Goal: Task Accomplishment & Management: Manage account settings

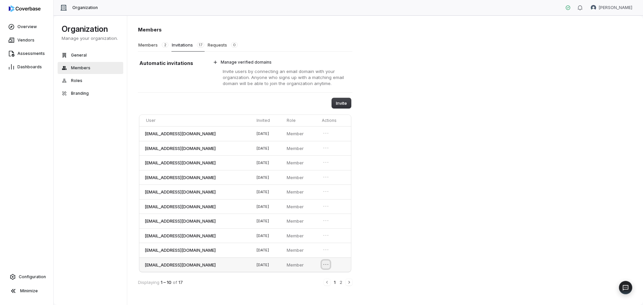
click at [329, 265] on icon "Open menu" at bounding box center [326, 264] width 7 height 7
drag, startPoint x: 223, startPoint y: 268, endPoint x: 140, endPoint y: 266, distance: 83.5
click at [140, 266] on td "[EMAIL_ADDRESS][DOMAIN_NAME]" at bounding box center [196, 265] width 115 height 15
copy span "[EMAIL_ADDRESS][DOMAIN_NAME]"
click at [329, 266] on icon "Open menu" at bounding box center [326, 264] width 7 height 7
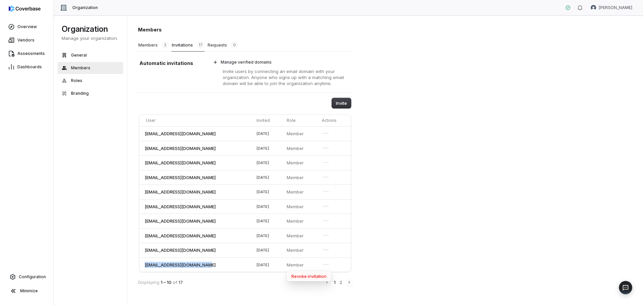
click at [323, 274] on button "Revoke invitation" at bounding box center [309, 276] width 43 height 9
click at [339, 102] on button "Invite" at bounding box center [341, 103] width 19 height 10
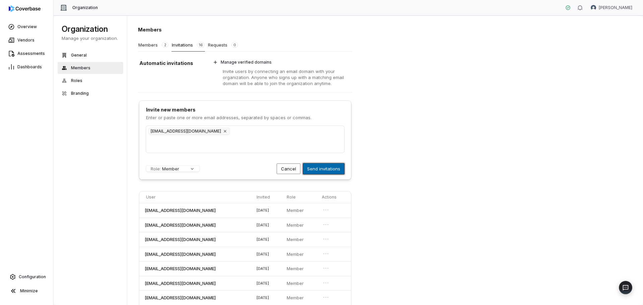
click at [329, 167] on button "Send invitations" at bounding box center [323, 169] width 41 height 11
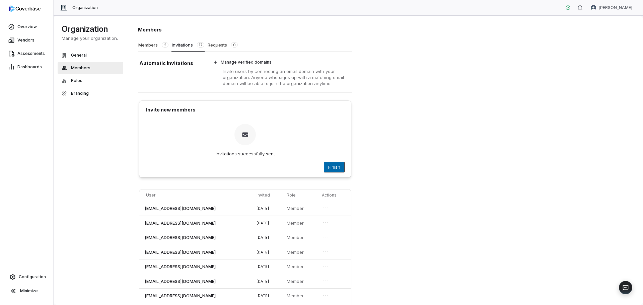
click at [332, 168] on button "Finish" at bounding box center [334, 167] width 20 height 10
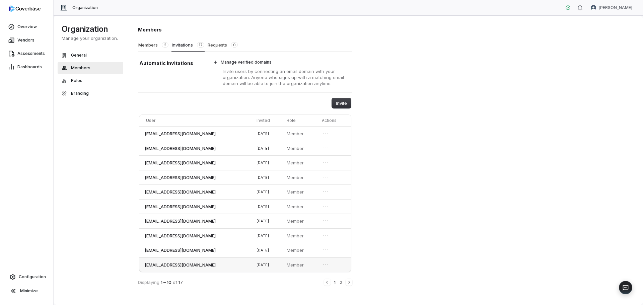
drag, startPoint x: 144, startPoint y: 134, endPoint x: 228, endPoint y: 266, distance: 156.0
click at [228, 266] on tbody "acook@floridacentralcu.com 10/7/2025 Member icoughlin@floridacentralcu.com 10/7…" at bounding box center [245, 199] width 212 height 146
click at [328, 146] on icon "Open menu" at bounding box center [326, 148] width 7 height 7
click at [380, 151] on div "Members Members 2 Invitations 17 Requests 0 Automatic invitations Manage verifi…" at bounding box center [385, 160] width 516 height 290
click at [329, 148] on icon "Open menu" at bounding box center [326, 148] width 7 height 7
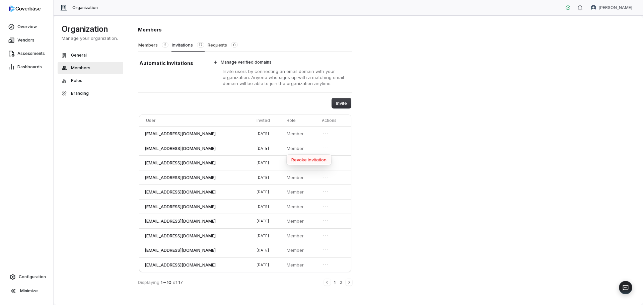
click at [313, 161] on button "Revoke invitation" at bounding box center [309, 159] width 43 height 9
click at [340, 283] on button "2" at bounding box center [341, 282] width 4 height 7
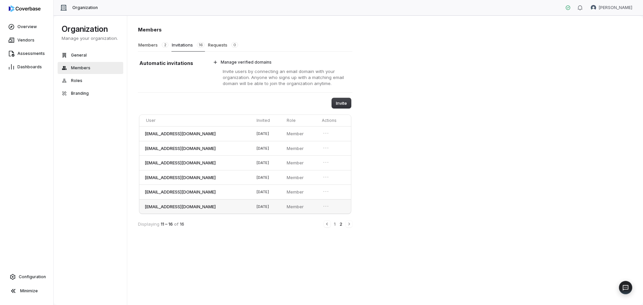
drag, startPoint x: 145, startPoint y: 134, endPoint x: 216, endPoint y: 206, distance: 101.2
click at [216, 206] on tbody "slittleton@floridacentralcu.com 10/2/2025 Member rdefelice@floridacentralcu.com…" at bounding box center [245, 169] width 212 height 87
copy tbody "slittleton@floridacentralcu.com 10/2/2025 Member rdefelice@floridacentralcu.com…"
click at [345, 102] on button "Invite" at bounding box center [341, 103] width 19 height 10
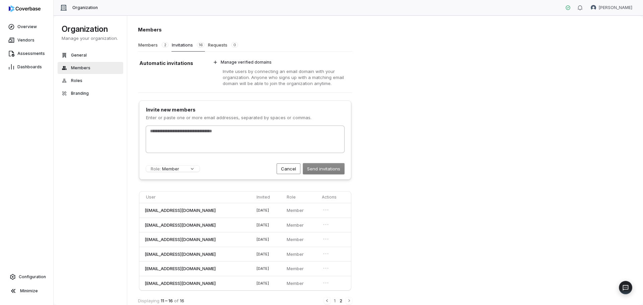
click at [170, 132] on input "text" at bounding box center [245, 131] width 193 height 7
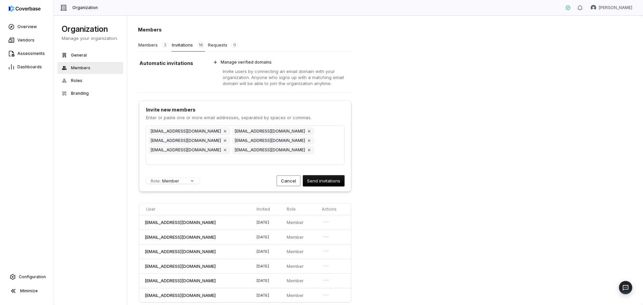
click at [438, 165] on div "Members Members 2 Invitations 16 Requests 0 Automatic invitations Manage verifi…" at bounding box center [385, 160] width 516 height 290
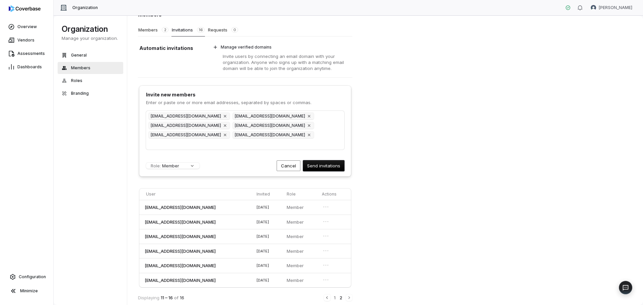
scroll to position [22, 0]
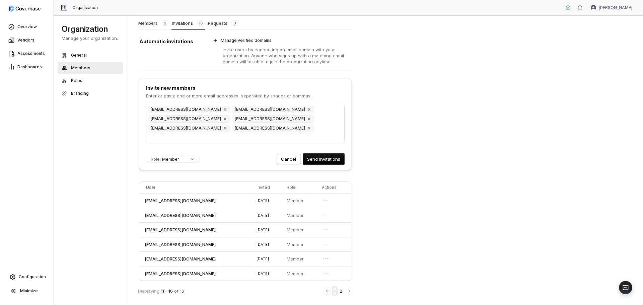
click at [335, 290] on button "1" at bounding box center [334, 291] width 3 height 7
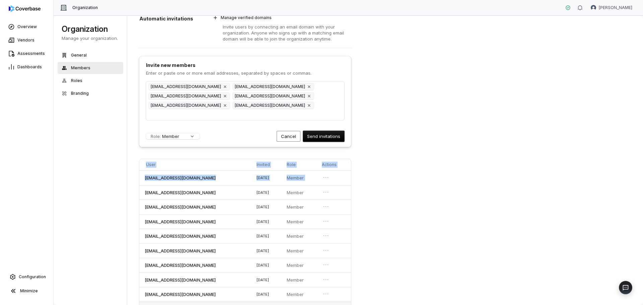
scroll to position [80, 0]
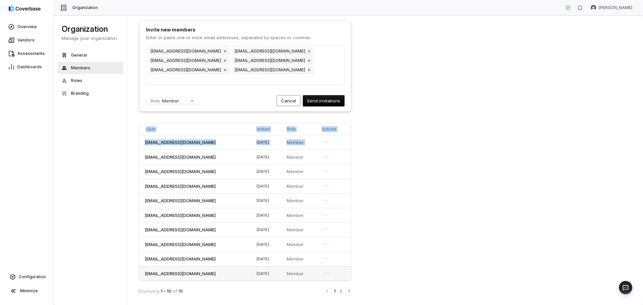
drag, startPoint x: 141, startPoint y: 214, endPoint x: 237, endPoint y: 276, distance: 113.9
click at [237, 276] on tbody "acook@floridacentralcu.com 10/7/2025 Member tchesnutt@floridacentralcu.com 10/2…" at bounding box center [245, 208] width 212 height 146
copy tbody "tchesnutt@floridacentralcu.com 10/2/2025 Member tgabryluk@floridacentralcu.com …"
click at [204, 77] on input "text" at bounding box center [245, 79] width 193 height 7
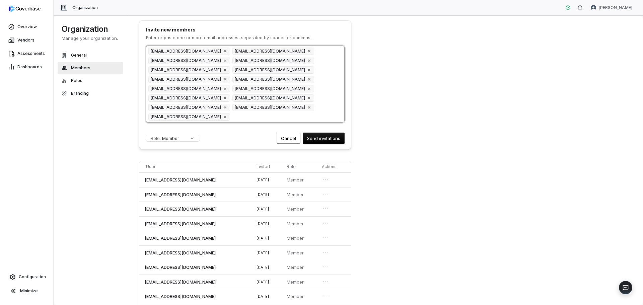
drag, startPoint x: 238, startPoint y: 116, endPoint x: 333, endPoint y: 94, distance: 97.0
click at [333, 94] on div "slittleton@floridacentralcu.com rdefelice@floridacentralcu.com pgomez@floridace…" at bounding box center [245, 84] width 198 height 76
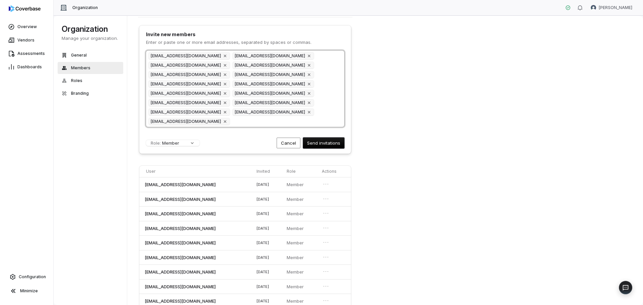
scroll to position [118, 0]
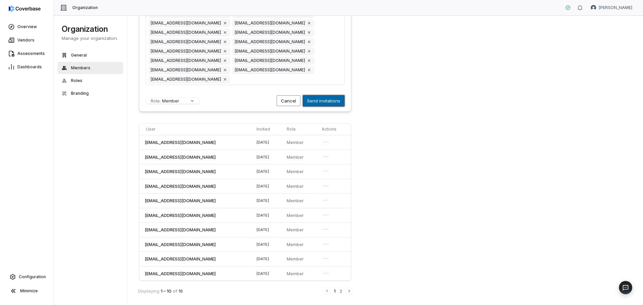
click at [332, 99] on button "Send invitations" at bounding box center [323, 101] width 41 height 11
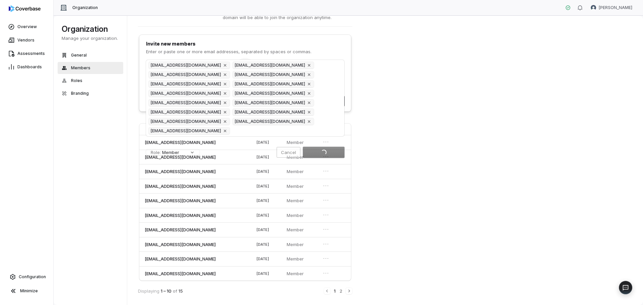
scroll to position [66, 0]
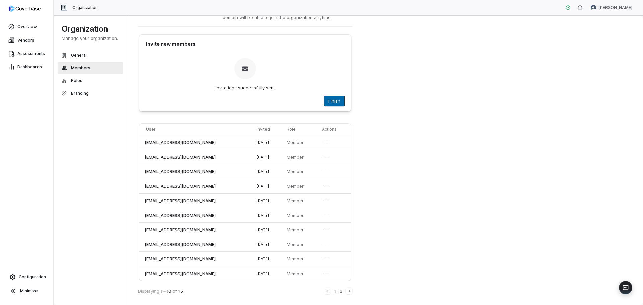
click at [334, 99] on button "Finish" at bounding box center [334, 101] width 20 height 10
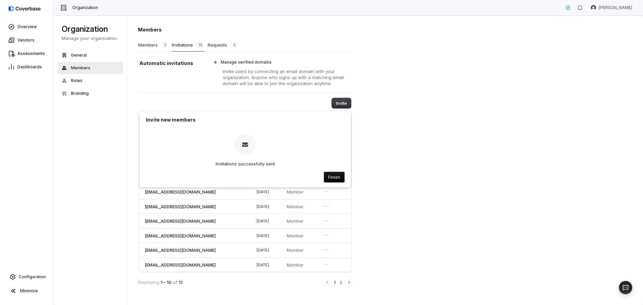
scroll to position [0, 0]
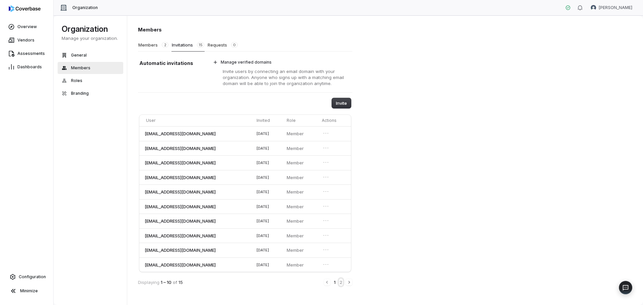
click at [340, 281] on button "2" at bounding box center [341, 282] width 4 height 7
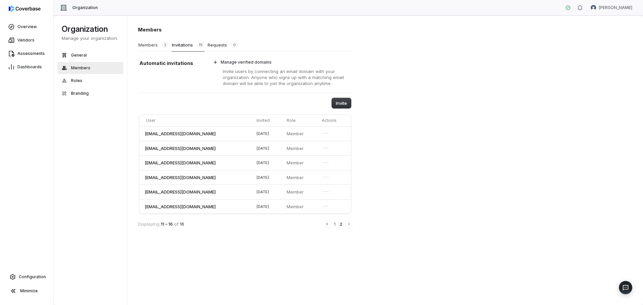
click at [146, 45] on button "Members 2" at bounding box center [153, 45] width 31 height 13
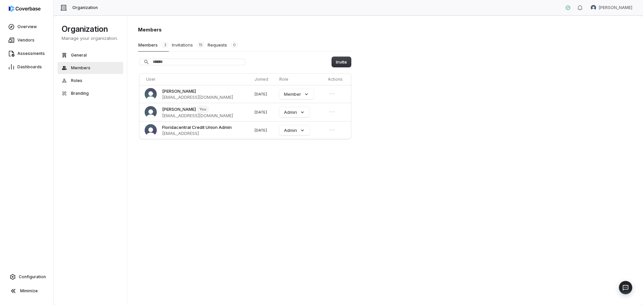
click at [183, 44] on button "Invitations 15" at bounding box center [188, 45] width 33 height 13
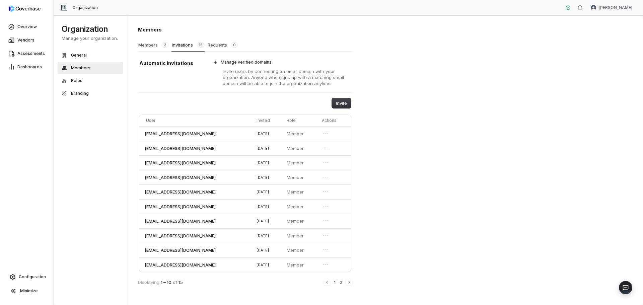
click at [152, 45] on button "Members 3" at bounding box center [153, 45] width 31 height 13
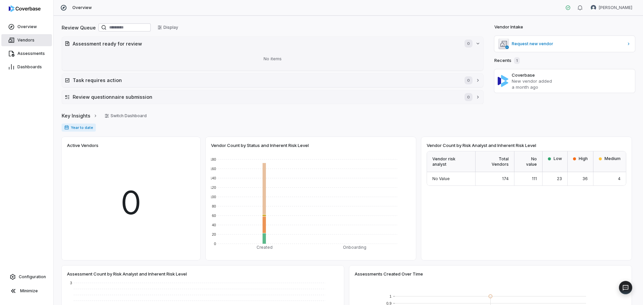
click at [27, 40] on span "Vendors" at bounding box center [25, 40] width 17 height 5
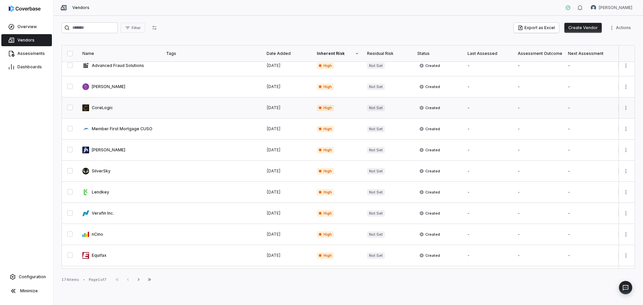
scroll to position [224, 0]
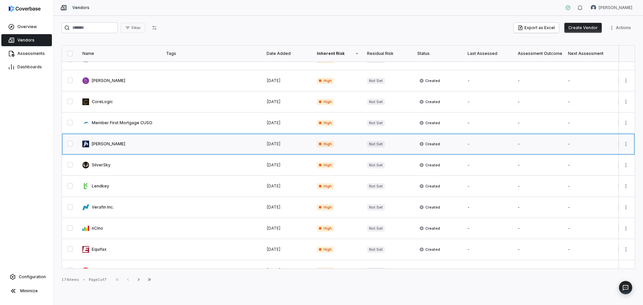
click at [107, 144] on link at bounding box center [120, 144] width 84 height 21
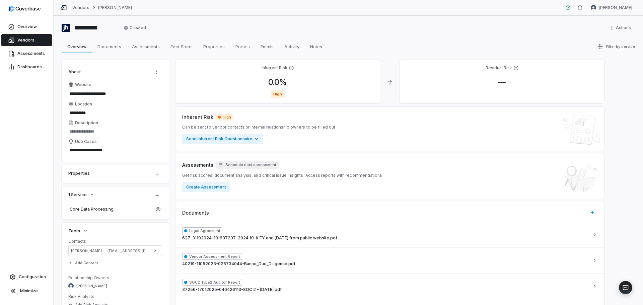
click at [26, 40] on span "Vendors" at bounding box center [25, 40] width 17 height 5
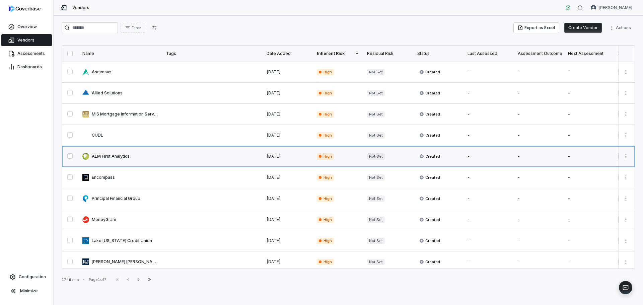
click at [116, 153] on link at bounding box center [120, 156] width 84 height 21
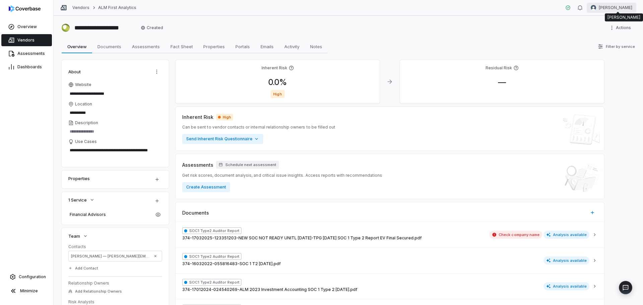
click at [617, 6] on html "**********" at bounding box center [321, 152] width 643 height 305
type textarea "*"
click at [605, 33] on div "Organization" at bounding box center [608, 34] width 51 height 11
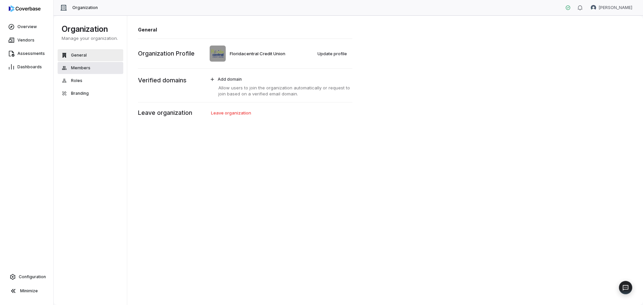
click at [79, 66] on span "Members" at bounding box center [80, 67] width 19 height 5
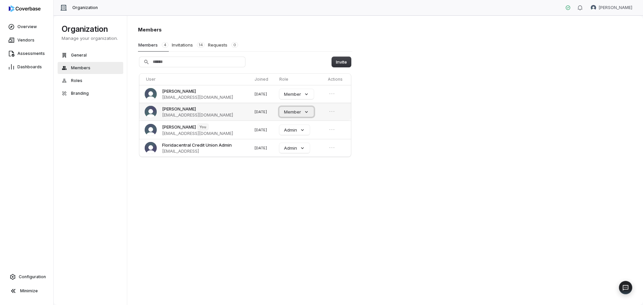
click at [314, 110] on button "Member" at bounding box center [296, 112] width 35 height 10
click at [419, 110] on div "Members Members 4 Invitations 14 Requests 0 Invite User Joined Role Actions Ale…" at bounding box center [385, 160] width 516 height 290
click at [184, 43] on button "Invitations 14" at bounding box center [189, 45] width 34 height 13
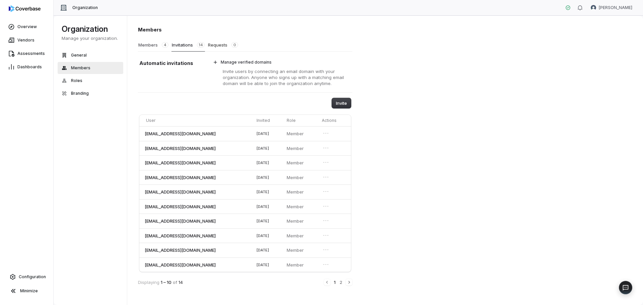
click at [152, 47] on button "Members 4" at bounding box center [153, 45] width 31 height 13
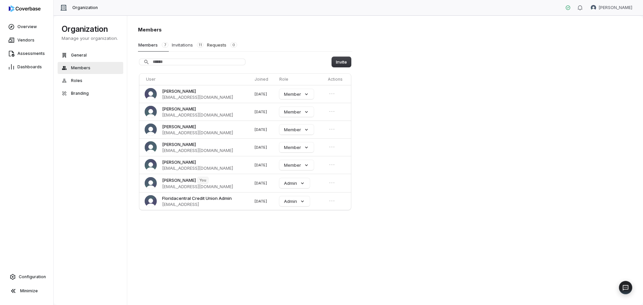
click at [177, 45] on button "Invitations 11" at bounding box center [188, 45] width 33 height 13
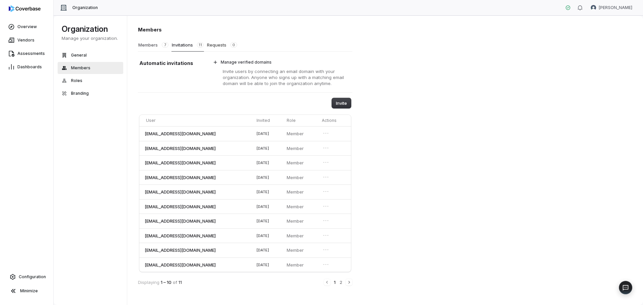
click at [145, 46] on button "Members 7" at bounding box center [153, 45] width 31 height 13
